Goal: Find specific page/section: Find specific page/section

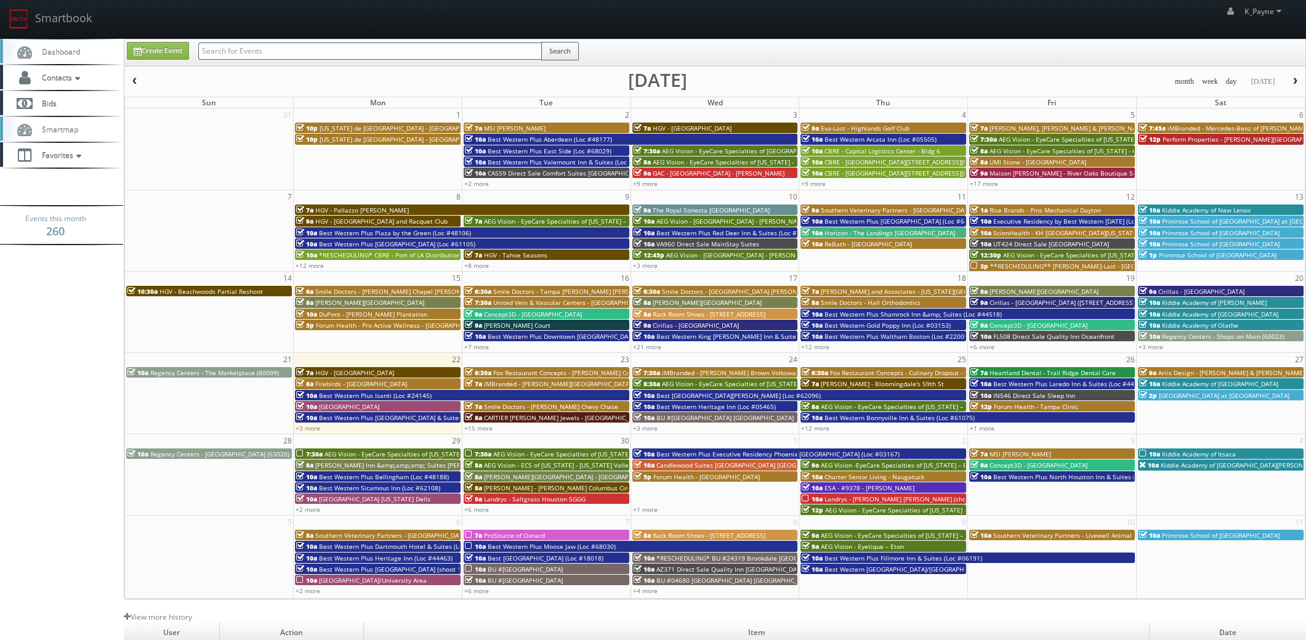
click at [280, 52] on input "text" at bounding box center [370, 50] width 344 height 17
type input "[GEOGRAPHIC_DATA]"
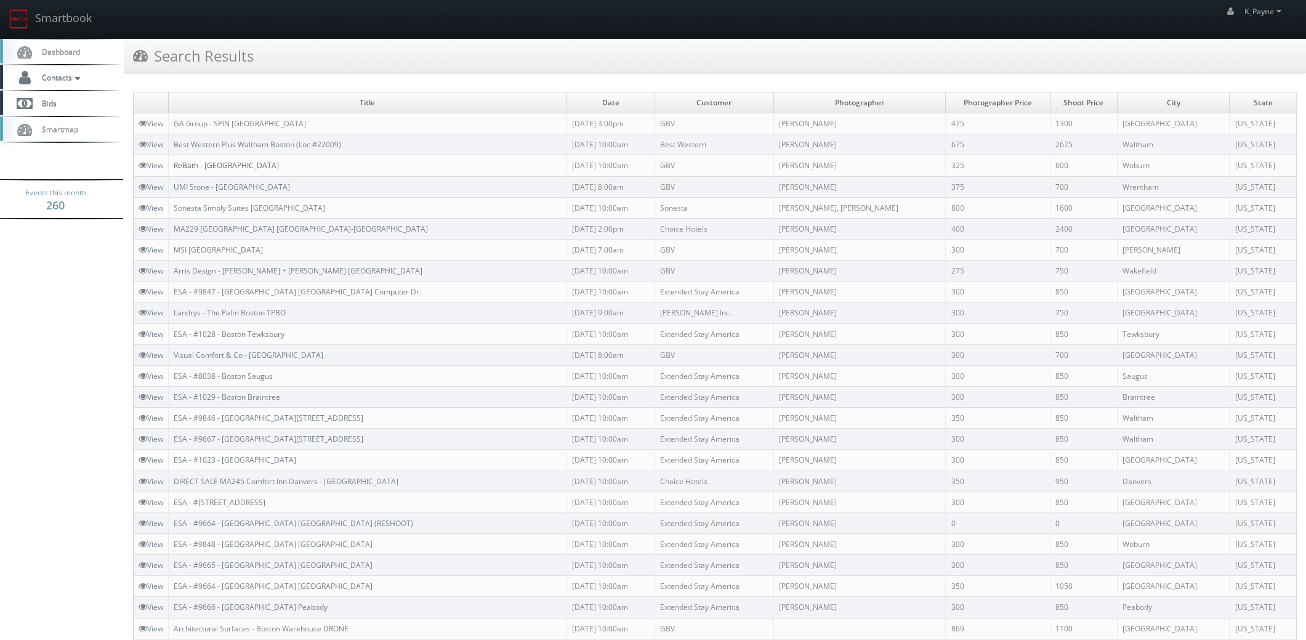
click at [224, 166] on link "ReBath - [GEOGRAPHIC_DATA]" at bounding box center [226, 165] width 105 height 10
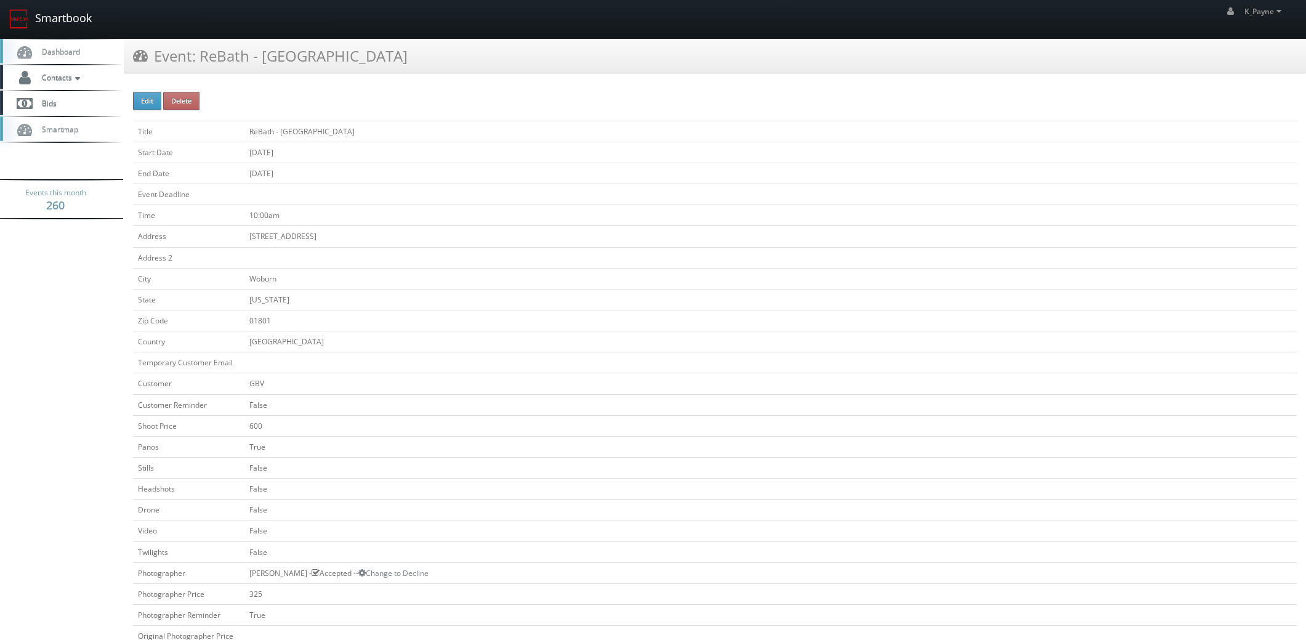
click at [68, 24] on link "Smartbook" at bounding box center [50, 19] width 101 height 38
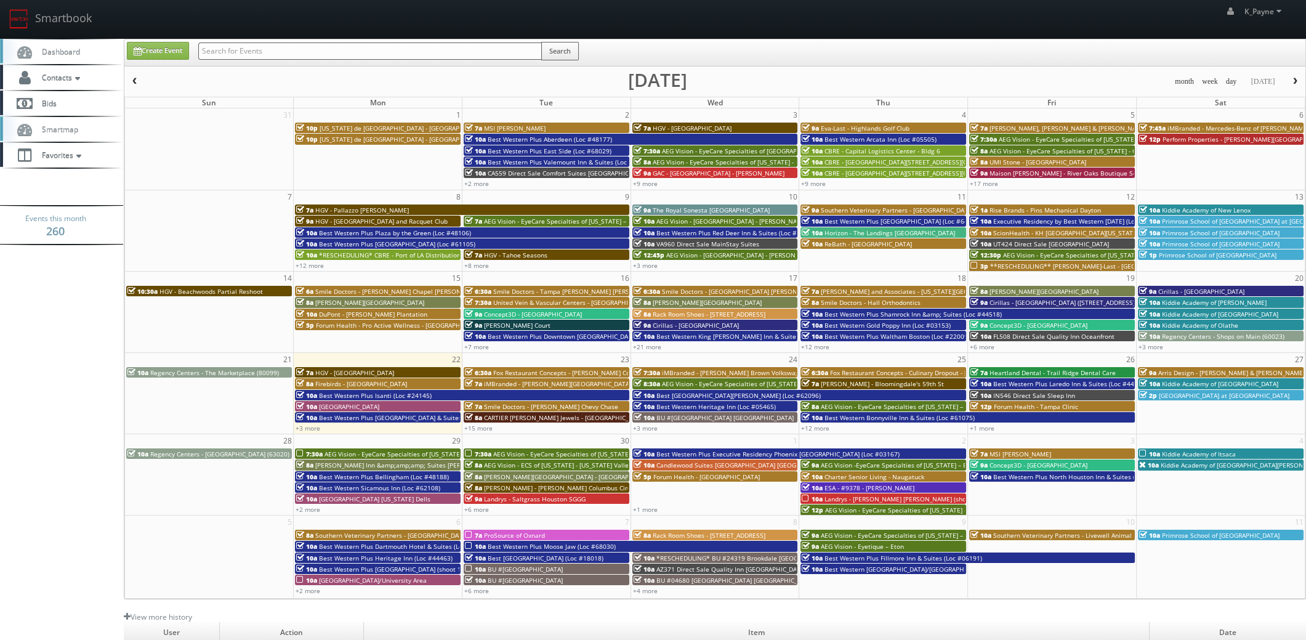
click at [265, 49] on input "text" at bounding box center [370, 50] width 344 height 17
type input "rebath"
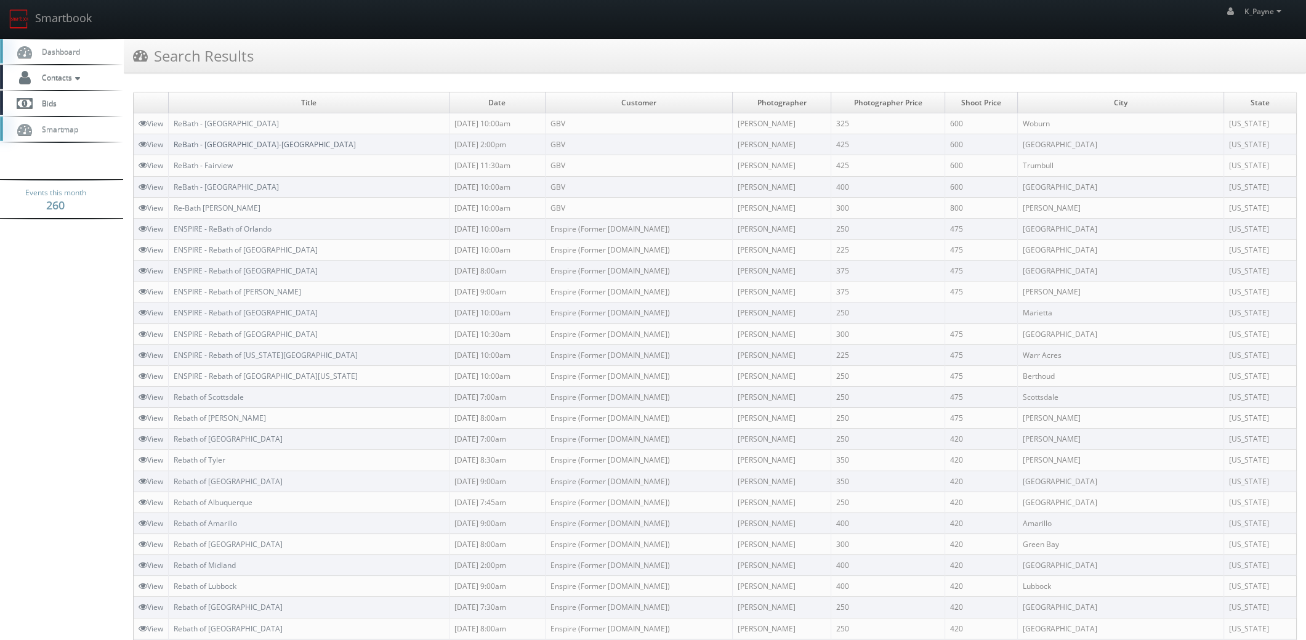
click at [261, 144] on link "ReBath - Hartford-New Haven" at bounding box center [265, 144] width 182 height 10
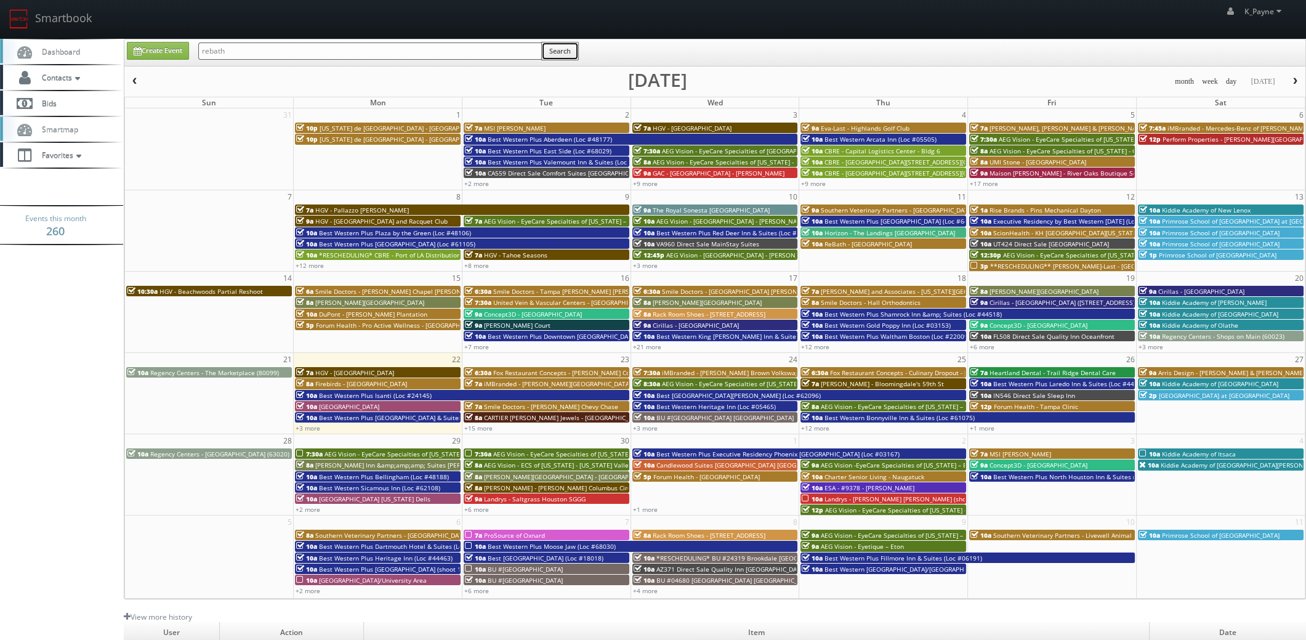
click at [565, 54] on button "Search" at bounding box center [560, 51] width 38 height 18
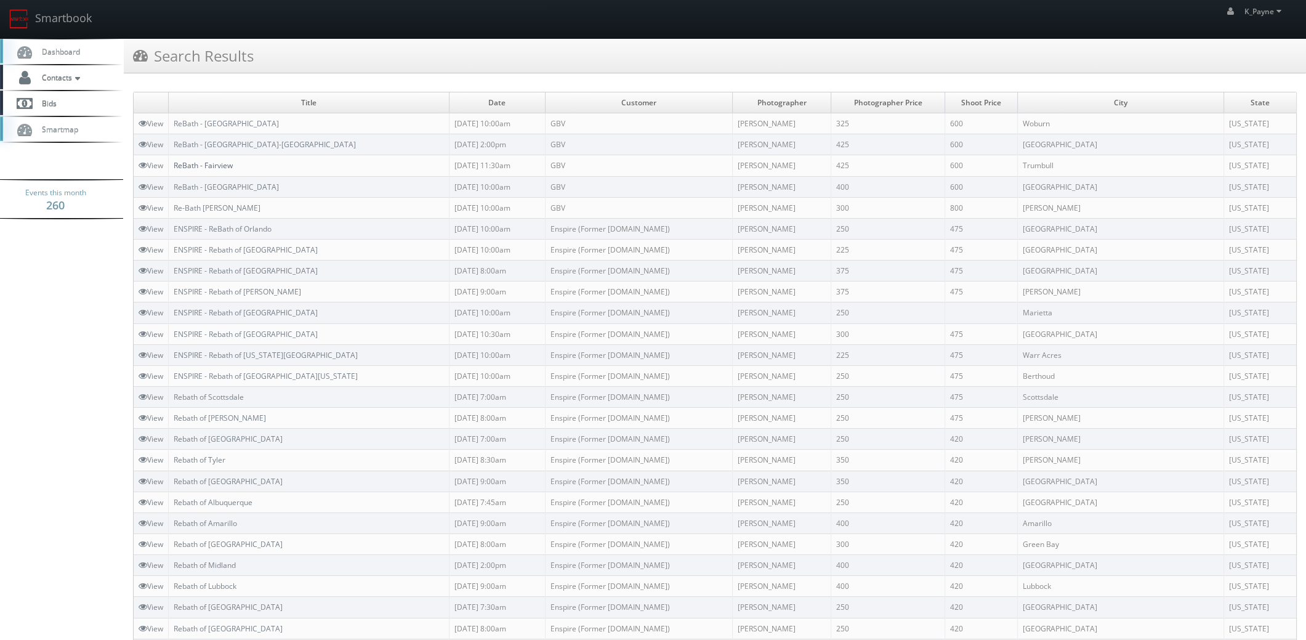
click at [227, 164] on link "ReBath - Fairview" at bounding box center [203, 165] width 59 height 10
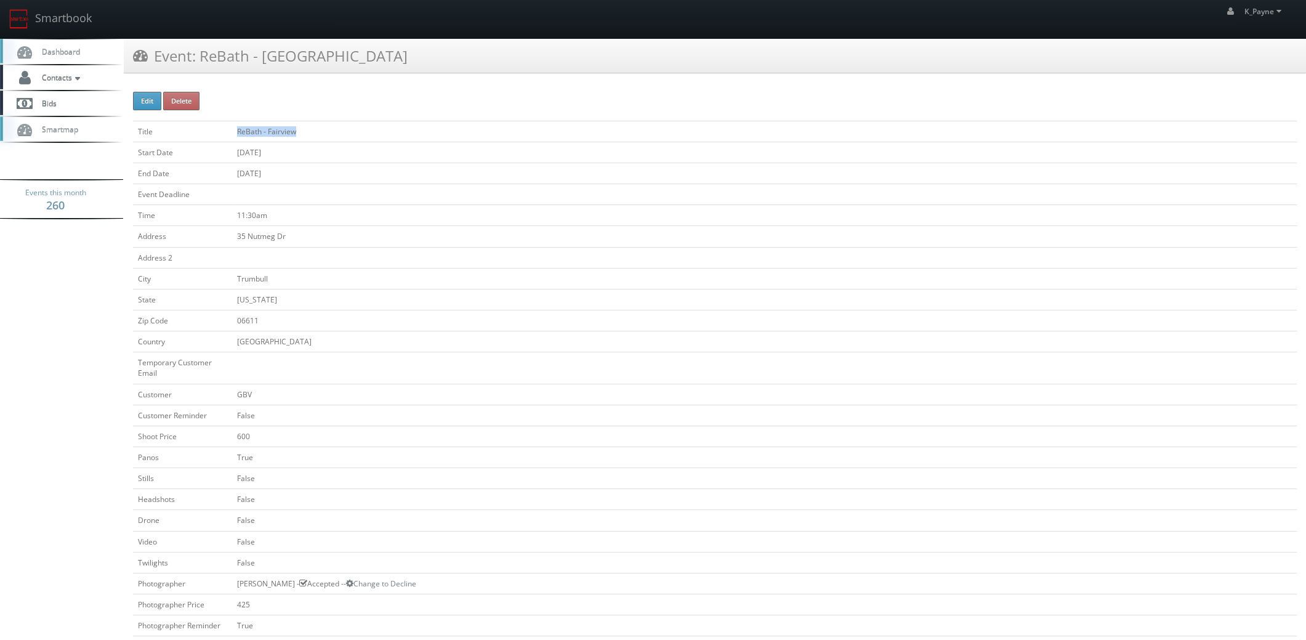
drag, startPoint x: 312, startPoint y: 129, endPoint x: 225, endPoint y: 133, distance: 86.9
click at [225, 133] on tr "Title ReBath - Fairview" at bounding box center [715, 131] width 1164 height 21
copy tr "ReBath - Fairview"
